Goal: Download file/media

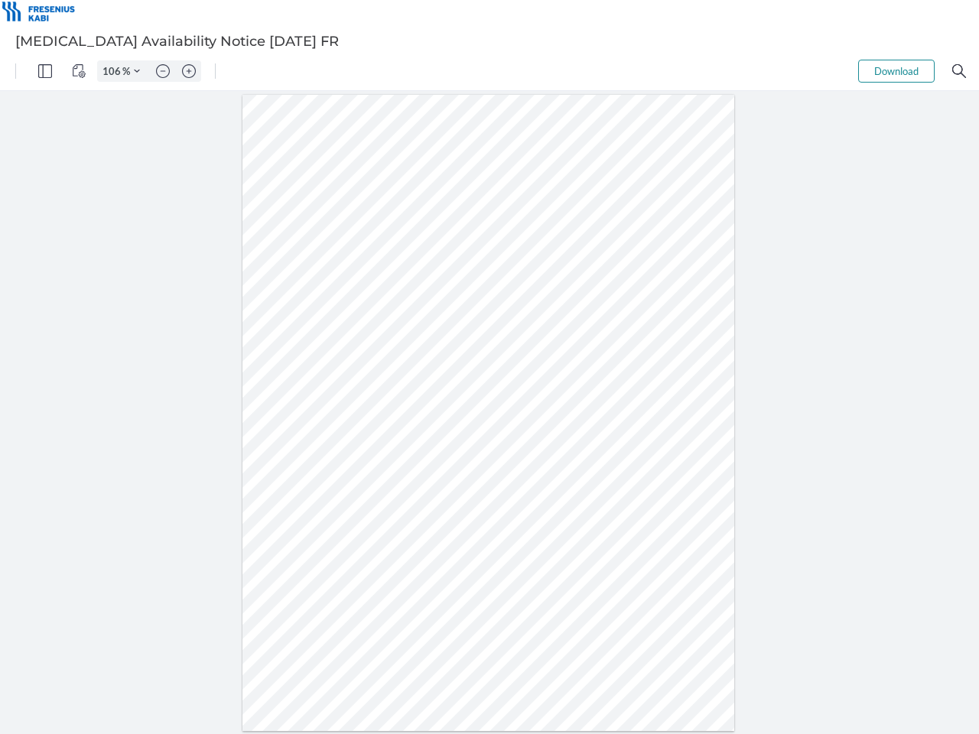
click at [45, 71] on img "Panel" at bounding box center [45, 71] width 14 height 14
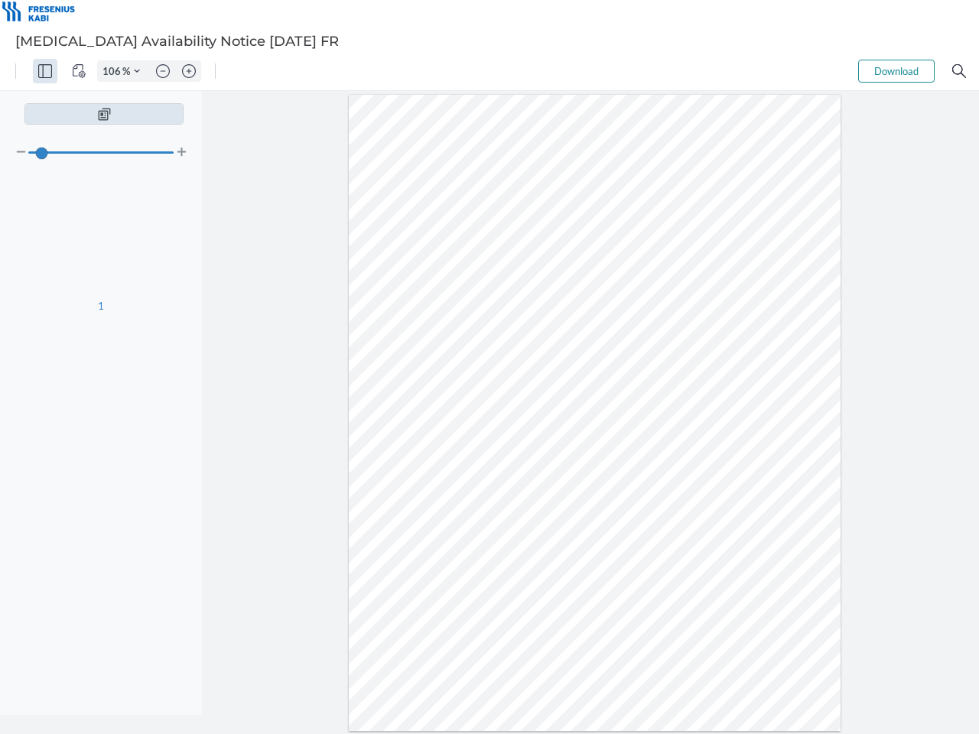
click at [79, 71] on img "View Controls" at bounding box center [79, 71] width 14 height 14
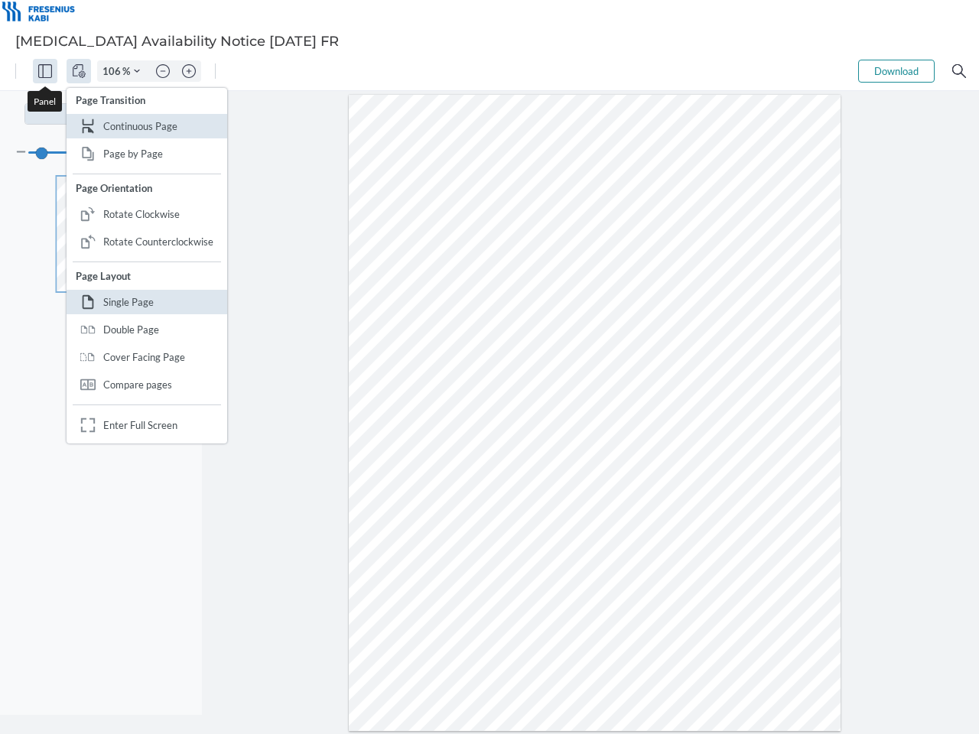
click at [114, 71] on input "106" at bounding box center [110, 71] width 24 height 14
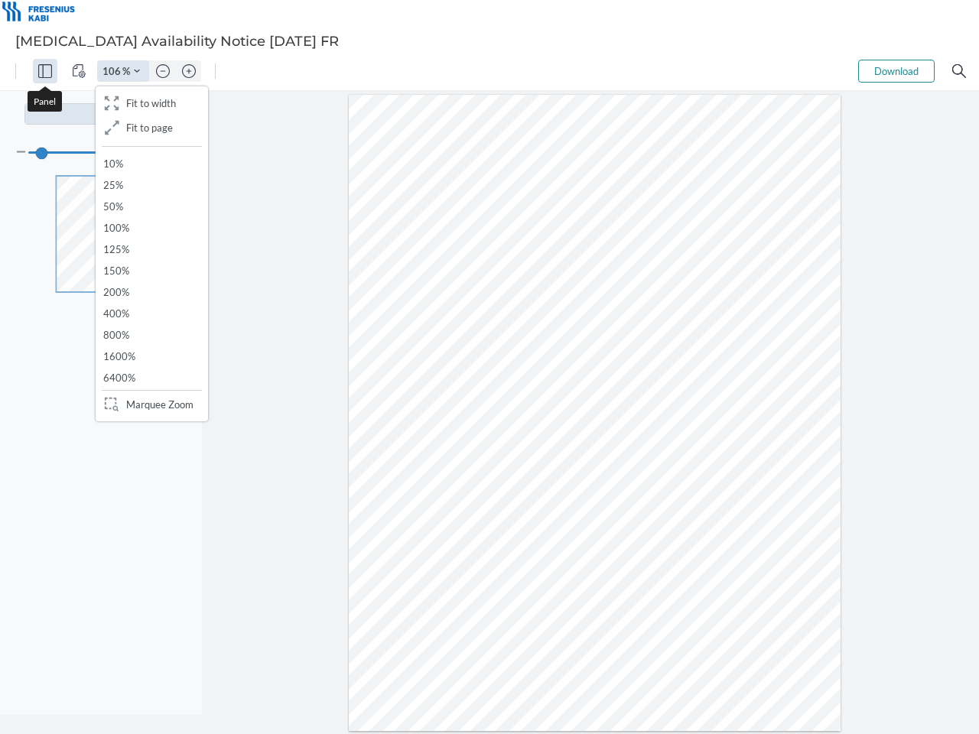
click at [137, 71] on img "Zoom Controls" at bounding box center [137, 71] width 6 height 6
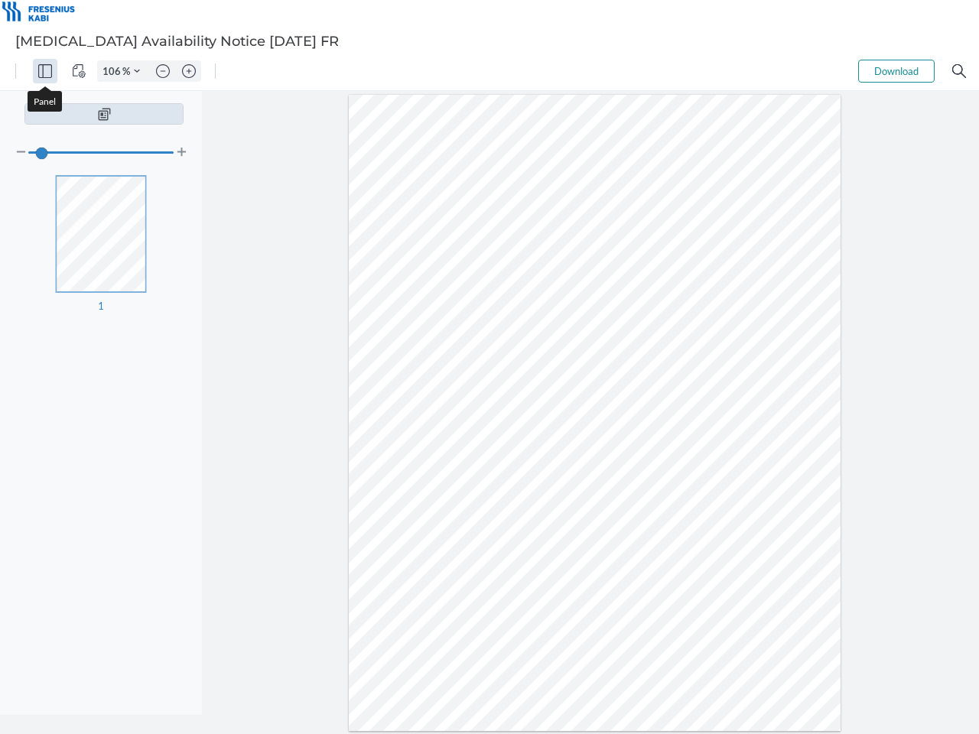
click at [163, 71] on img "Zoom out" at bounding box center [163, 71] width 14 height 14
click at [189, 71] on img "Zoom in" at bounding box center [189, 71] width 14 height 14
type input "106"
click at [896, 71] on button "Download" at bounding box center [896, 71] width 76 height 23
click at [959, 71] on img "Search" at bounding box center [959, 71] width 14 height 14
